Goal: Information Seeking & Learning: Learn about a topic

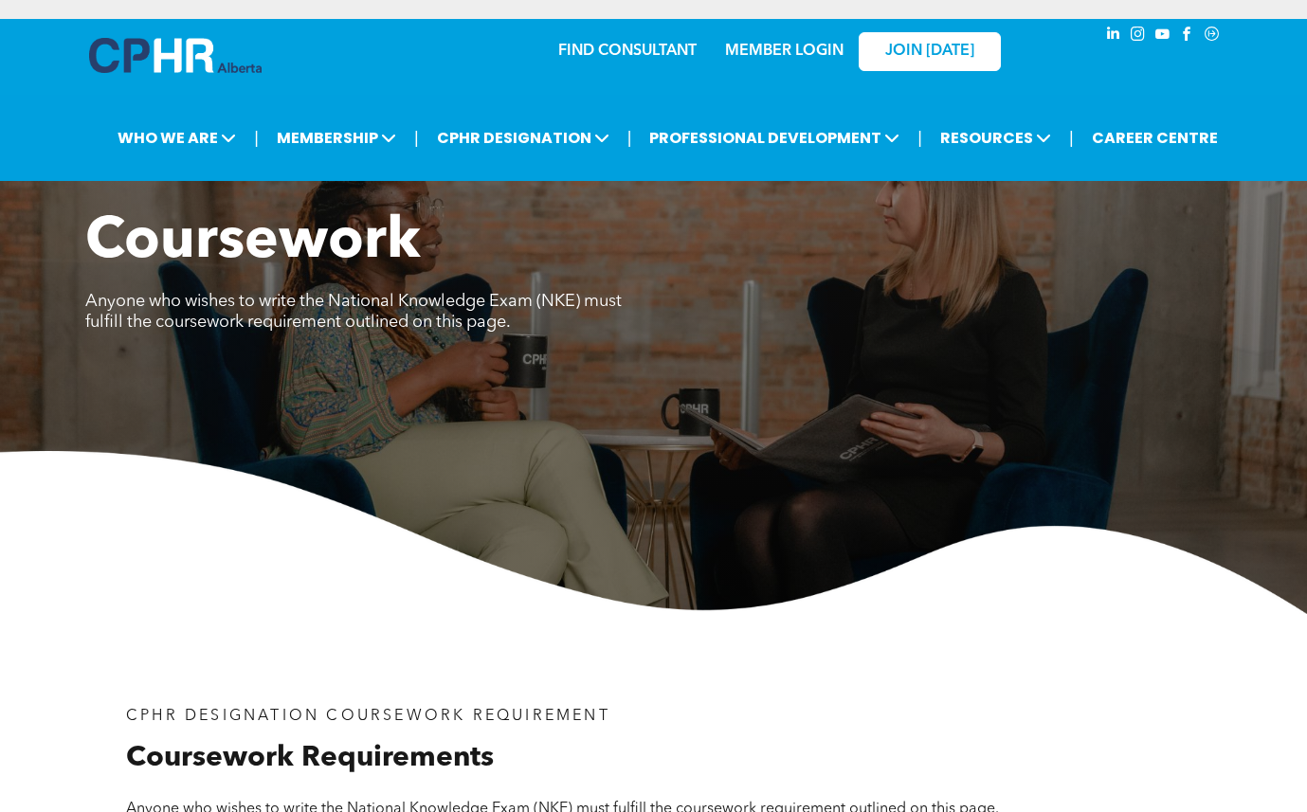
scroll to position [1421, 0]
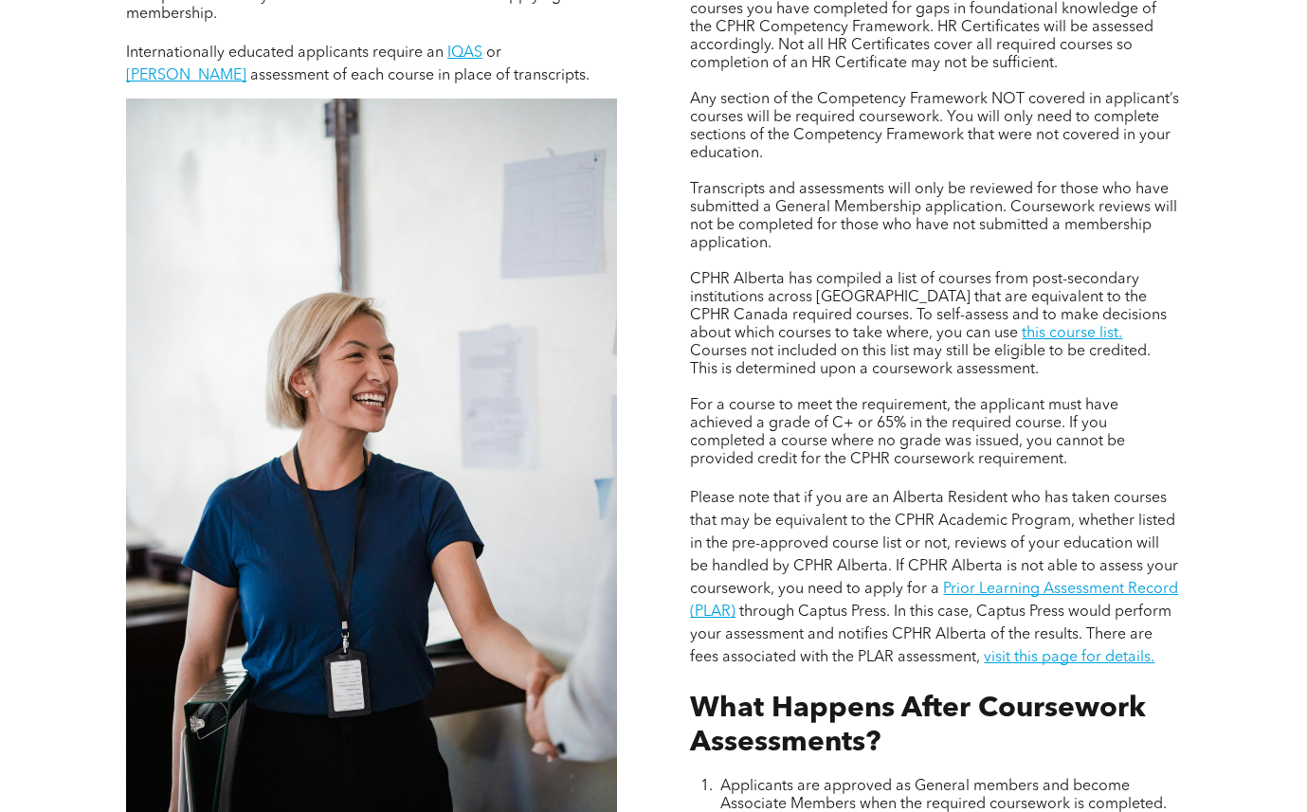
click at [1022, 331] on link "this course list." at bounding box center [1072, 333] width 100 height 15
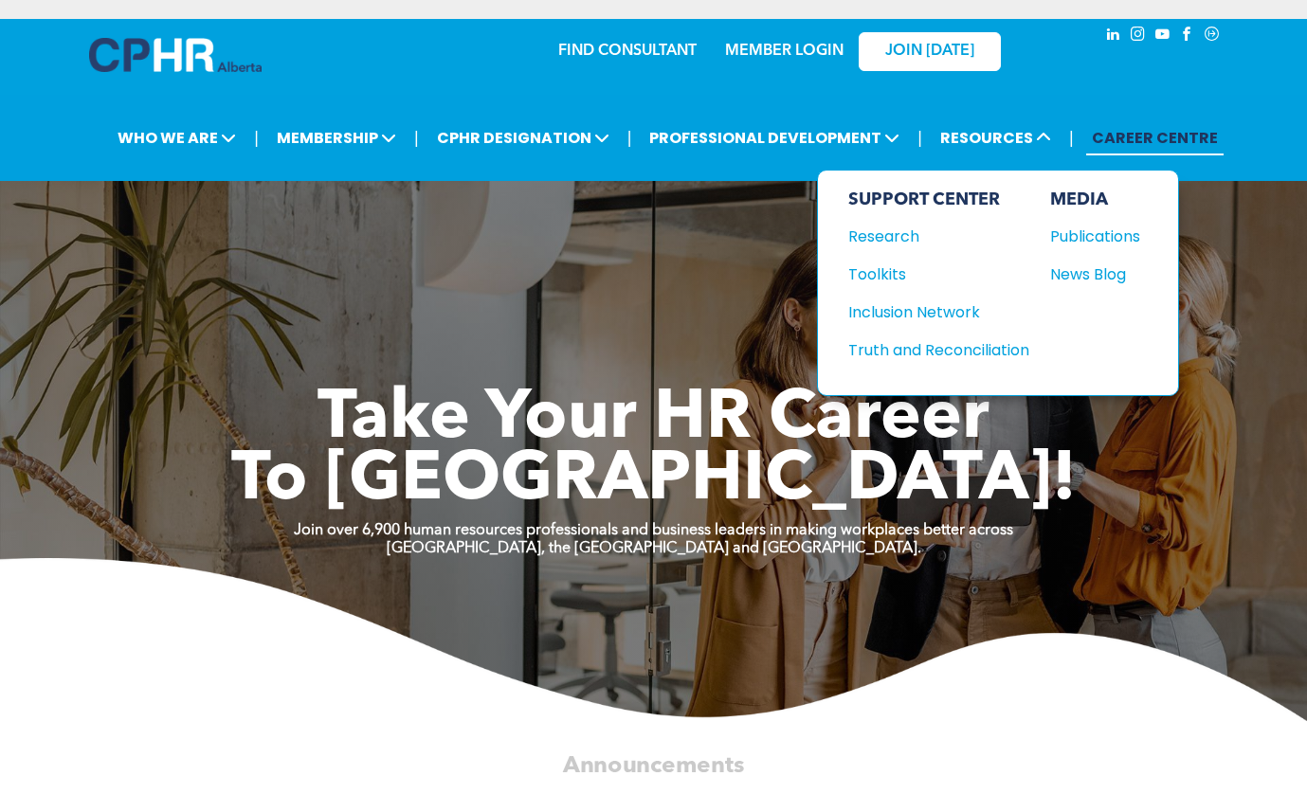
click at [1095, 236] on div "Publications" at bounding box center [1090, 237] width 81 height 24
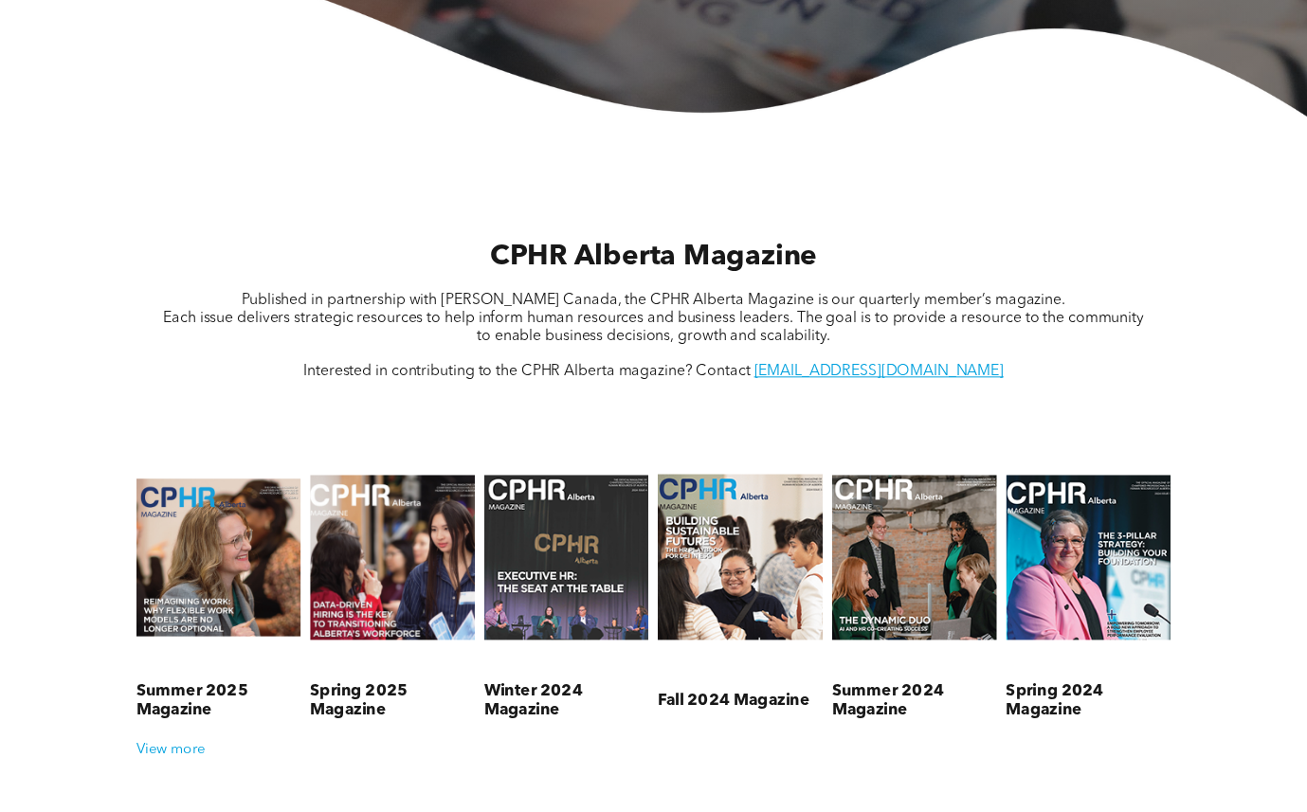
scroll to position [758, 0]
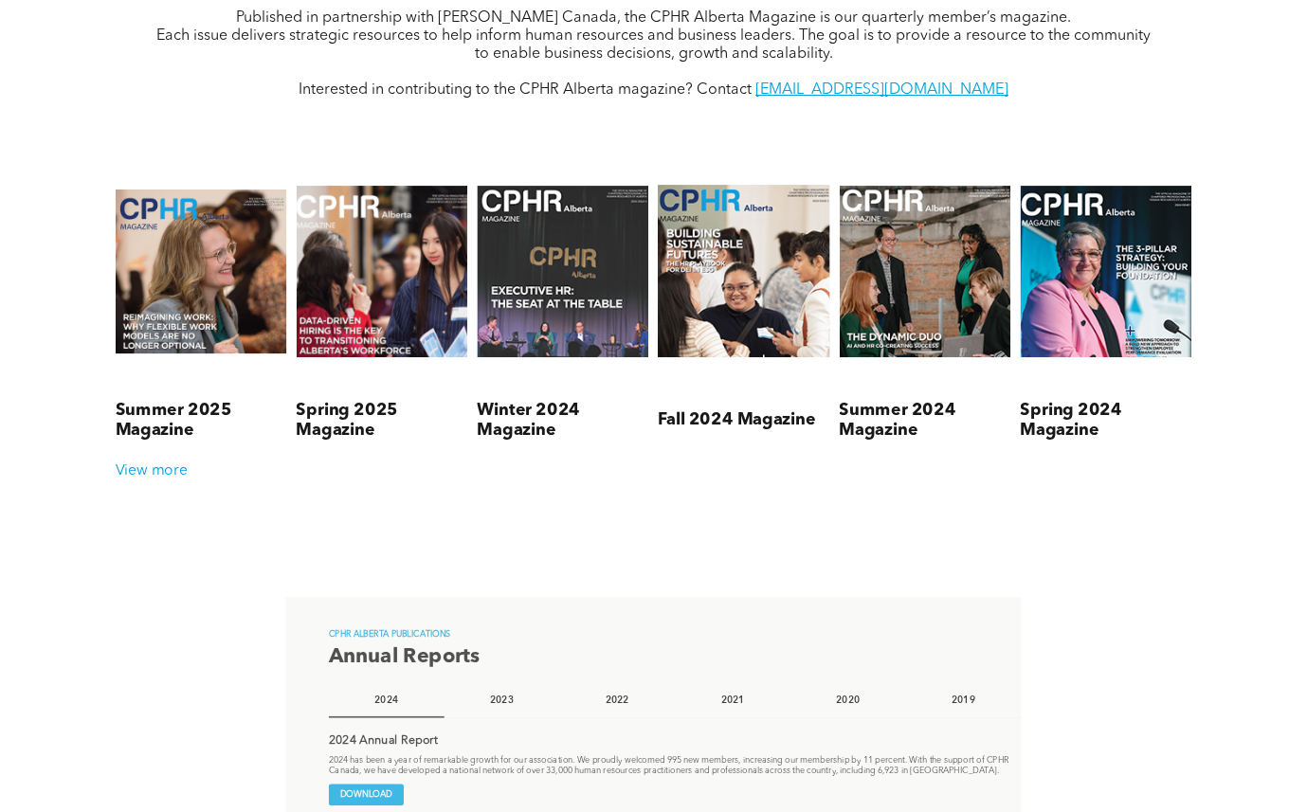
click at [345, 270] on link at bounding box center [382, 271] width 172 height 232
click at [244, 269] on link at bounding box center [202, 271] width 172 height 232
